Goal: Communication & Community: Answer question/provide support

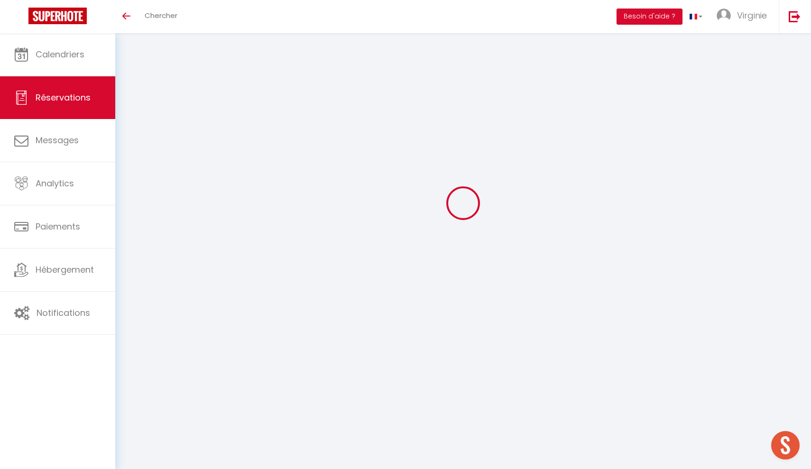
scroll to position [33, 0]
select select
checkbox input "false"
select select
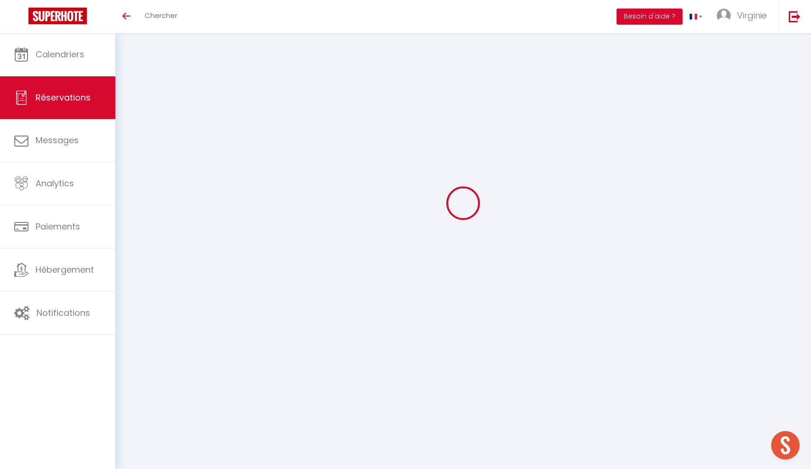
select select
checkbox input "false"
type textarea "** THIS RESERVATION HAS BEEN PRE-PAID ** BOOKING NOTE : Payment charge is EUR 6…"
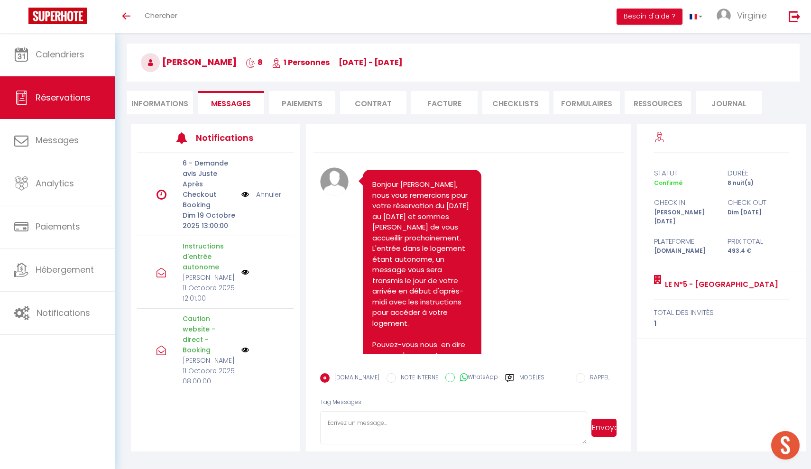
scroll to position [2124, 0]
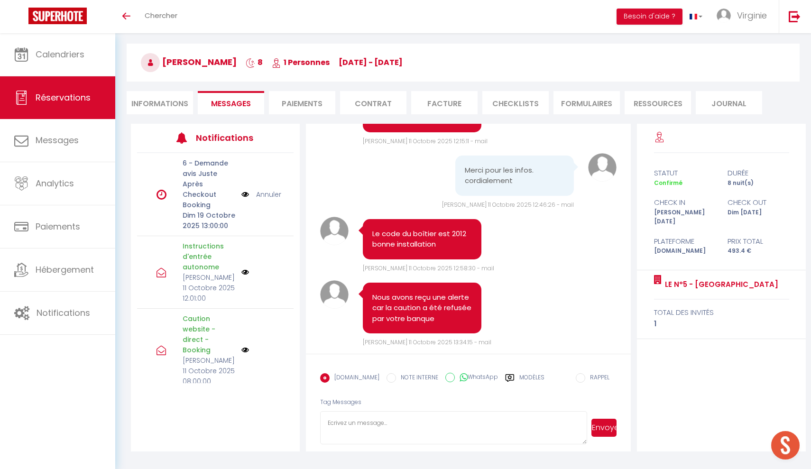
click at [376, 425] on textarea at bounding box center [453, 427] width 267 height 33
paste textarea "300,00 € EUR Échoué Débité à [EMAIL_ADDRESS][DOMAIN_NAME] Annuler Ajouter à la …"
drag, startPoint x: 375, startPoint y: 435, endPoint x: 328, endPoint y: 421, distance: 48.5
click at [328, 421] on textarea "300,00 € EUR Échoué Débité à [EMAIL_ADDRESS][DOMAIN_NAME] Annuler Ajouter à la …" at bounding box center [453, 427] width 267 height 33
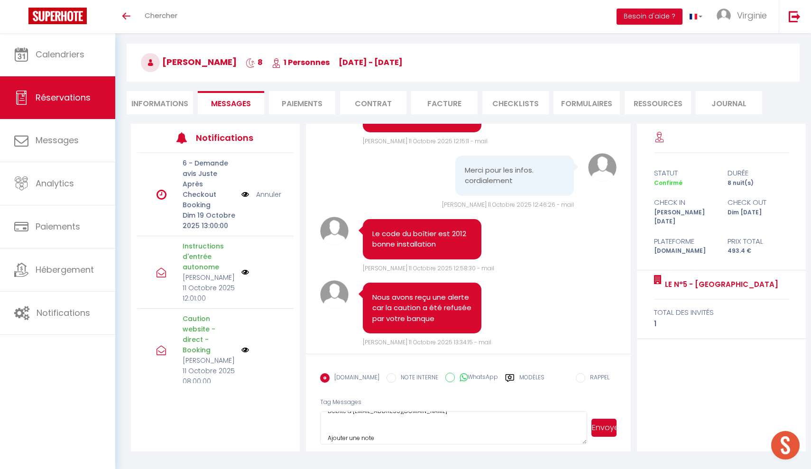
drag, startPoint x: 378, startPoint y: 434, endPoint x: 323, endPoint y: 435, distance: 55.0
click at [323, 435] on textarea "300,00 € EUR Échoué Débité à [EMAIL_ADDRESS][DOMAIN_NAME] Ajouter une note La t…" at bounding box center [453, 427] width 267 height 33
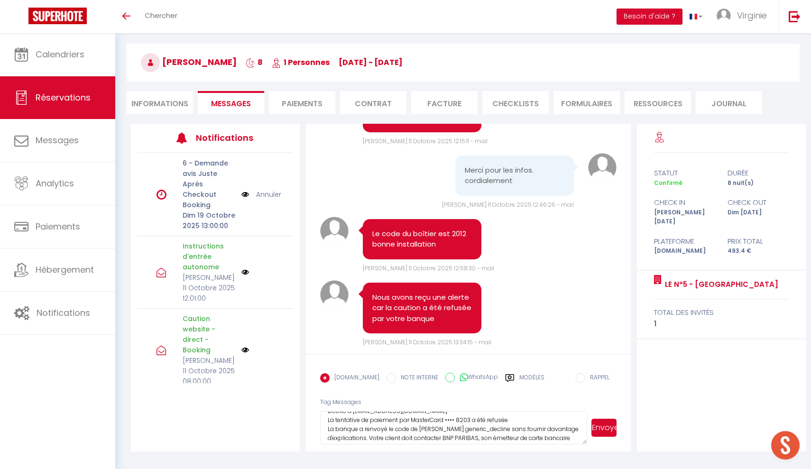
scroll to position [43, 0]
type textarea "300,00 € EUR Échoué Débité à [EMAIL_ADDRESS][DOMAIN_NAME] La tentative de paiem…"
click at [600, 427] on button "Envoyer" at bounding box center [603, 428] width 25 height 18
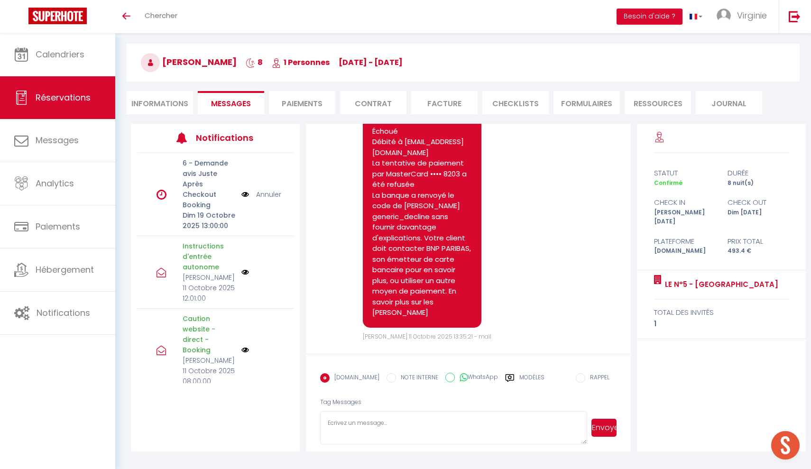
scroll to position [2384, 0]
click at [366, 421] on textarea at bounding box center [453, 427] width 267 height 33
type textarea "p"
click at [393, 417] on textarea at bounding box center [453, 427] width 267 height 33
type textarea "p"
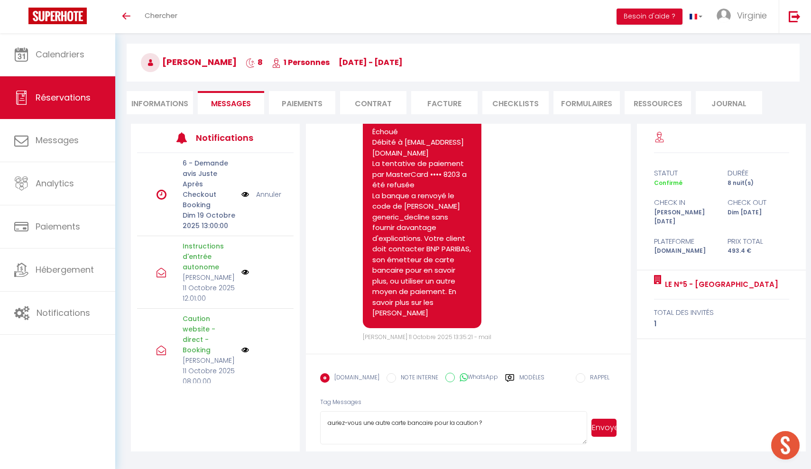
type textarea "auriez-vous une autre carte bancaire pour la caution ?"
click at [600, 427] on button "Envoyer" at bounding box center [603, 428] width 25 height 18
